Goal: Task Accomplishment & Management: Complete application form

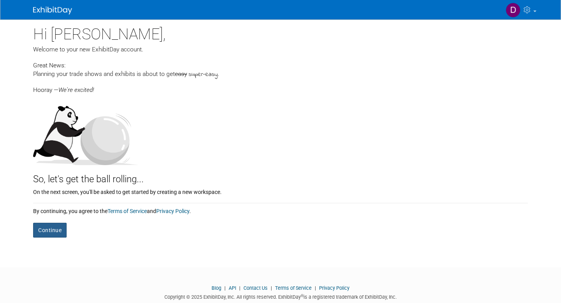
click at [55, 230] on button "Continue" at bounding box center [50, 230] width 34 height 15
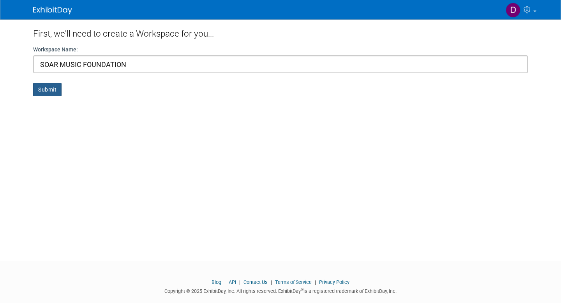
type input "SOAR MUSIC FOUNDATION"
click at [53, 90] on button "Submit" at bounding box center [47, 89] width 28 height 13
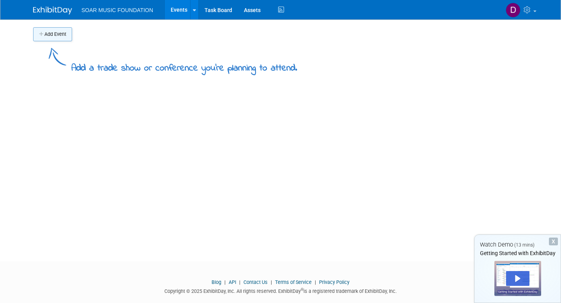
click at [53, 32] on button "Add Event" at bounding box center [52, 34] width 39 height 14
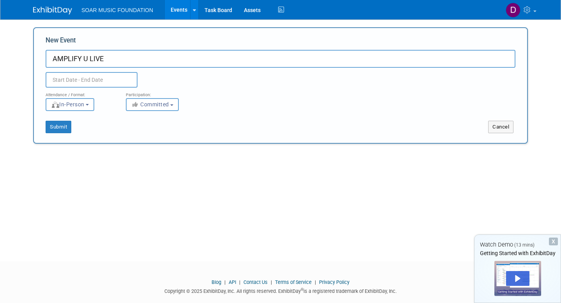
type input "AMPLIFY U LIVE"
click at [85, 82] on input "text" at bounding box center [92, 80] width 92 height 16
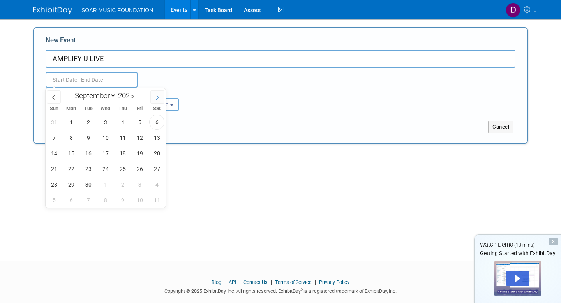
click at [152, 96] on span at bounding box center [157, 96] width 14 height 13
select select "11"
click at [152, 96] on span at bounding box center [157, 96] width 14 height 13
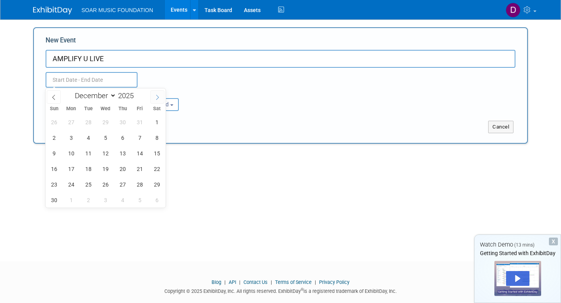
type input "2026"
click at [152, 96] on span at bounding box center [157, 96] width 14 height 13
click at [60, 99] on span at bounding box center [54, 96] width 14 height 13
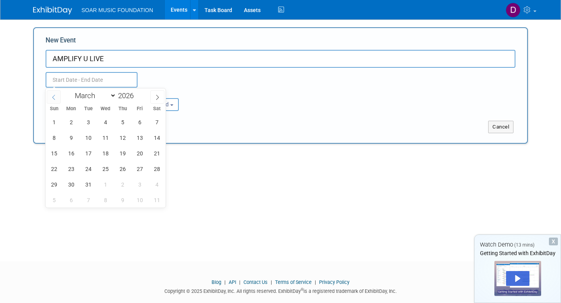
click at [60, 99] on span at bounding box center [54, 96] width 14 height 13
click at [159, 97] on icon at bounding box center [157, 97] width 3 height 5
select select "2"
click at [137, 138] on span "13" at bounding box center [139, 137] width 15 height 15
click at [51, 155] on span "15" at bounding box center [53, 153] width 15 height 15
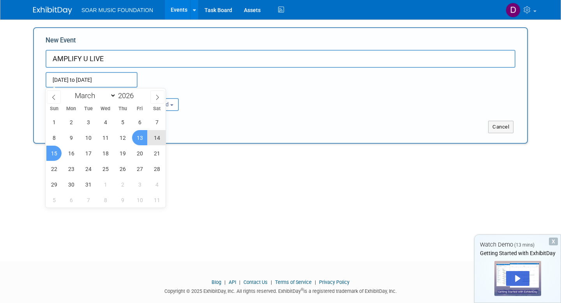
type input "Mar 13, 2026 to Mar 15, 2026"
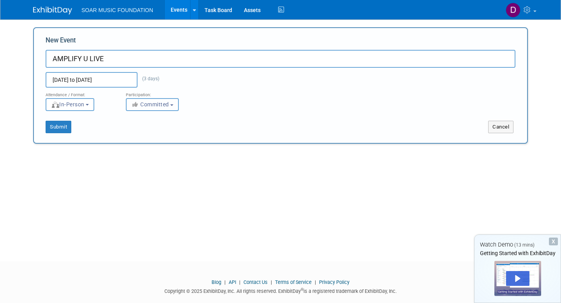
click at [163, 106] on span "Committed" at bounding box center [150, 104] width 38 height 6
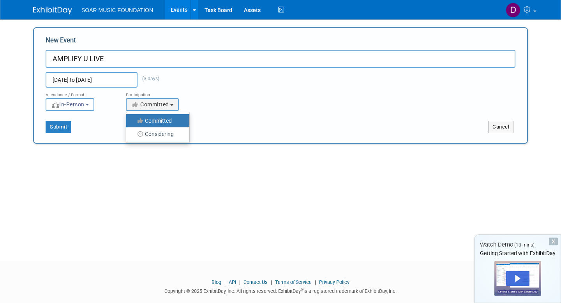
click at [208, 118] on div "Submit Cancel" at bounding box center [281, 122] width 482 height 22
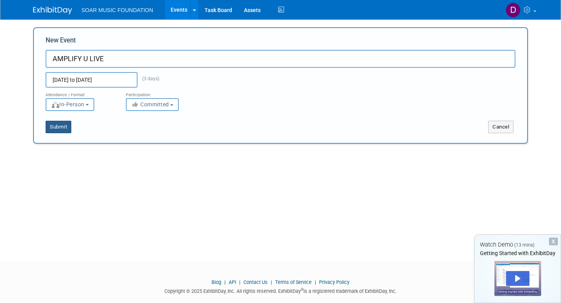
click at [65, 129] on button "Submit" at bounding box center [59, 127] width 26 height 12
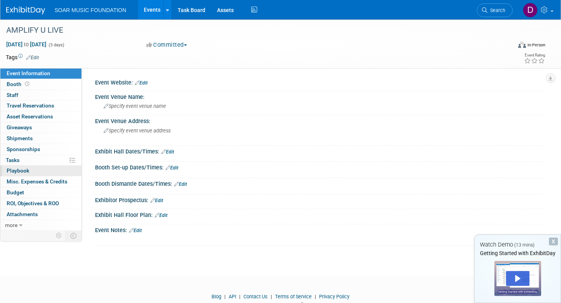
click at [21, 173] on span "Playbook 0" at bounding box center [18, 171] width 23 height 6
